Goal: Find specific page/section: Find specific page/section

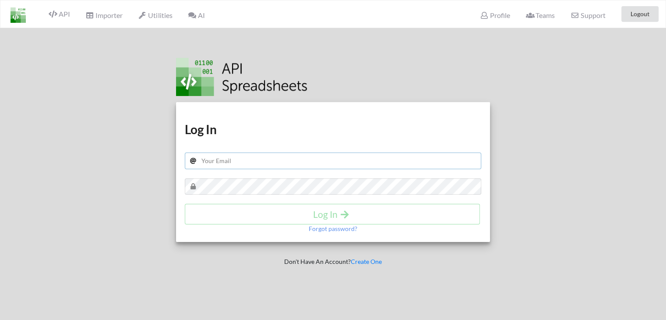
click at [220, 161] on input "text" at bounding box center [333, 160] width 297 height 17
type input "[PERSON_NAME][EMAIL_ADDRESS][DOMAIN_NAME]"
click at [237, 211] on h4 "Log In" at bounding box center [332, 213] width 277 height 11
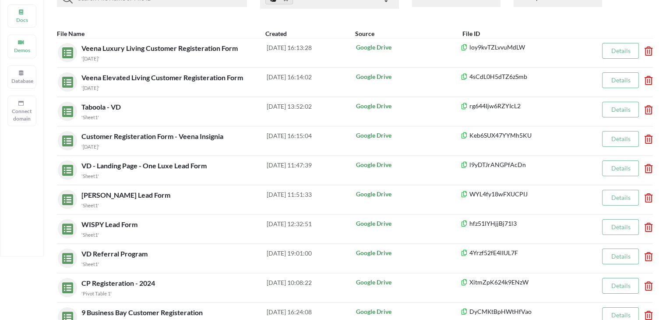
scroll to position [90, 0]
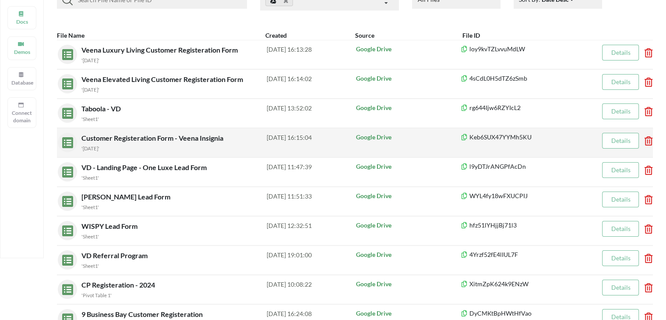
click at [167, 142] on div "Customer Registeration Form - Veena Insignia '[DATE]'" at bounding box center [173, 143] width 185 height 20
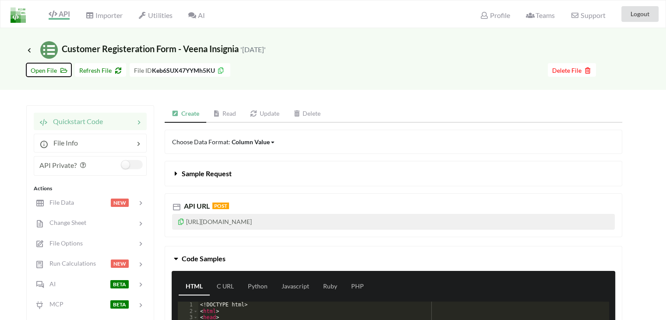
click at [40, 68] on span "Open File" at bounding box center [49, 70] width 36 height 7
click at [95, 71] on span "Refresh File" at bounding box center [100, 70] width 42 height 7
